Goal: Entertainment & Leisure: Consume media (video, audio)

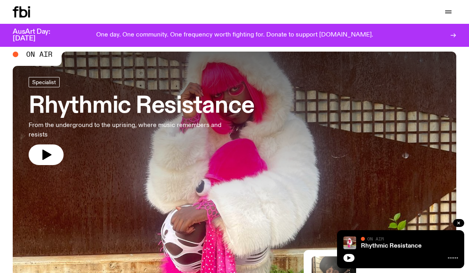
scroll to position [14, 0]
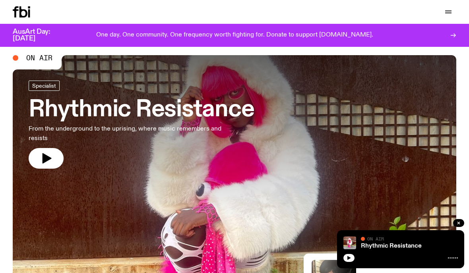
click at [446, 13] on icon "button" at bounding box center [448, 13] width 6 height 0
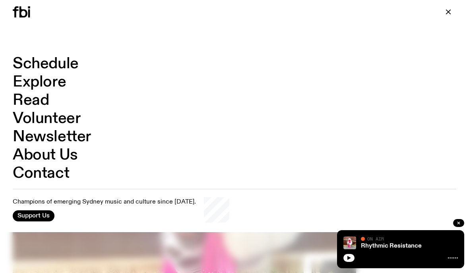
click at [70, 67] on link "Schedule" at bounding box center [46, 63] width 66 height 15
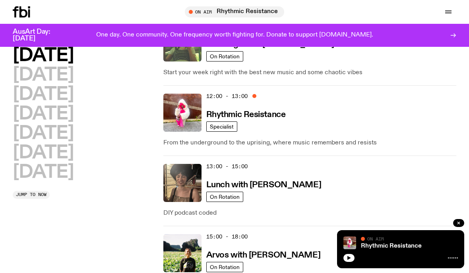
click at [62, 180] on h2 "[DATE]" at bounding box center [43, 173] width 61 height 18
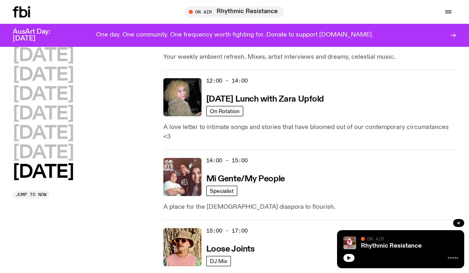
scroll to position [442, 0]
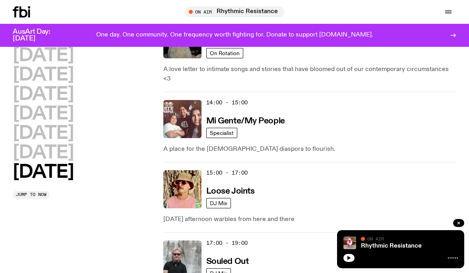
click at [186, 247] on img at bounding box center [182, 260] width 38 height 38
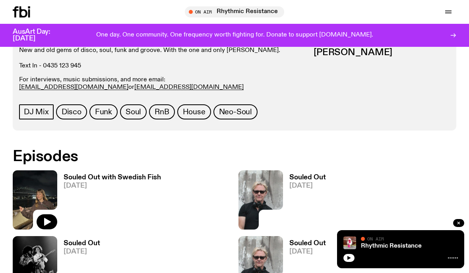
scroll to position [347, 0]
click at [46, 224] on icon "button" at bounding box center [47, 222] width 7 height 8
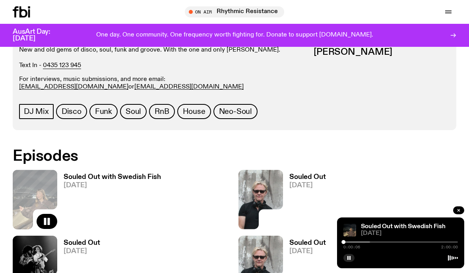
scroll to position [379, 0]
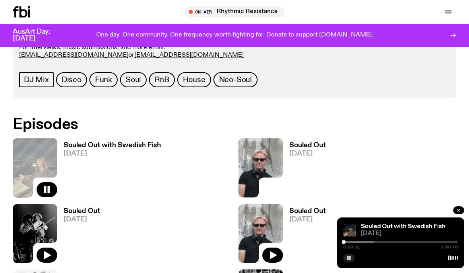
click at [414, 253] on div at bounding box center [400, 258] width 114 height 10
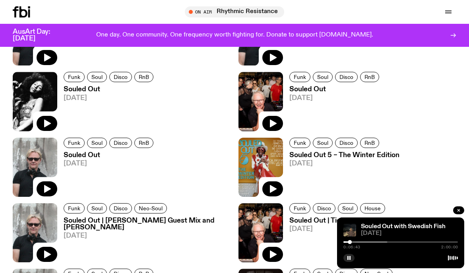
scroll to position [739, 0]
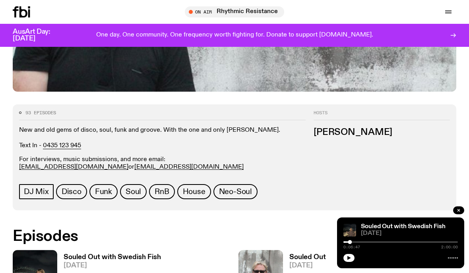
scroll to position [299, 0]
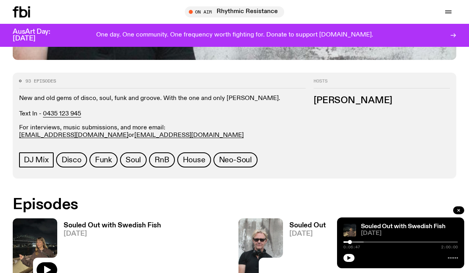
click at [349, 254] on button "button" at bounding box center [348, 258] width 11 height 8
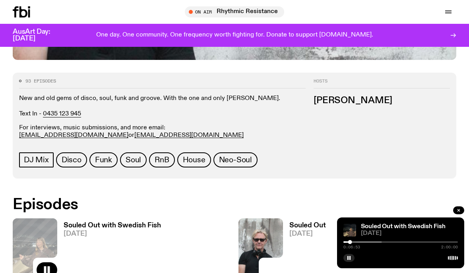
click at [419, 230] on link "Souled Out with Swedish Fish" at bounding box center [403, 227] width 85 height 6
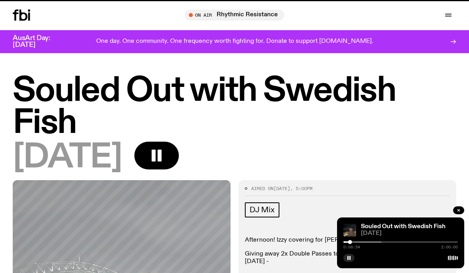
click at [400, 242] on div at bounding box center [400, 242] width 114 height 2
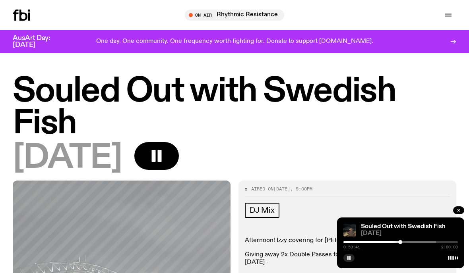
scroll to position [1, 0]
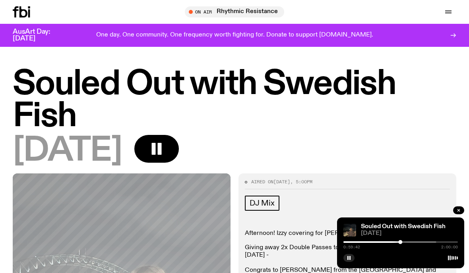
click at [427, 239] on div "Souled Out with Swedish Fish [DATE] 0:59:42 2:00:00" at bounding box center [400, 243] width 127 height 51
click at [432, 241] on div at bounding box center [379, 242] width 114 height 2
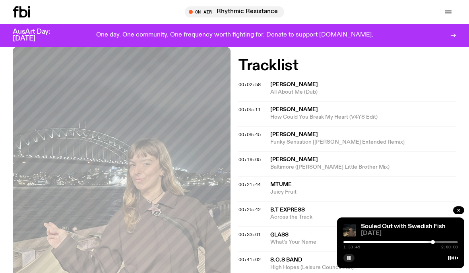
scroll to position [303, 0]
